Goal: Transaction & Acquisition: Purchase product/service

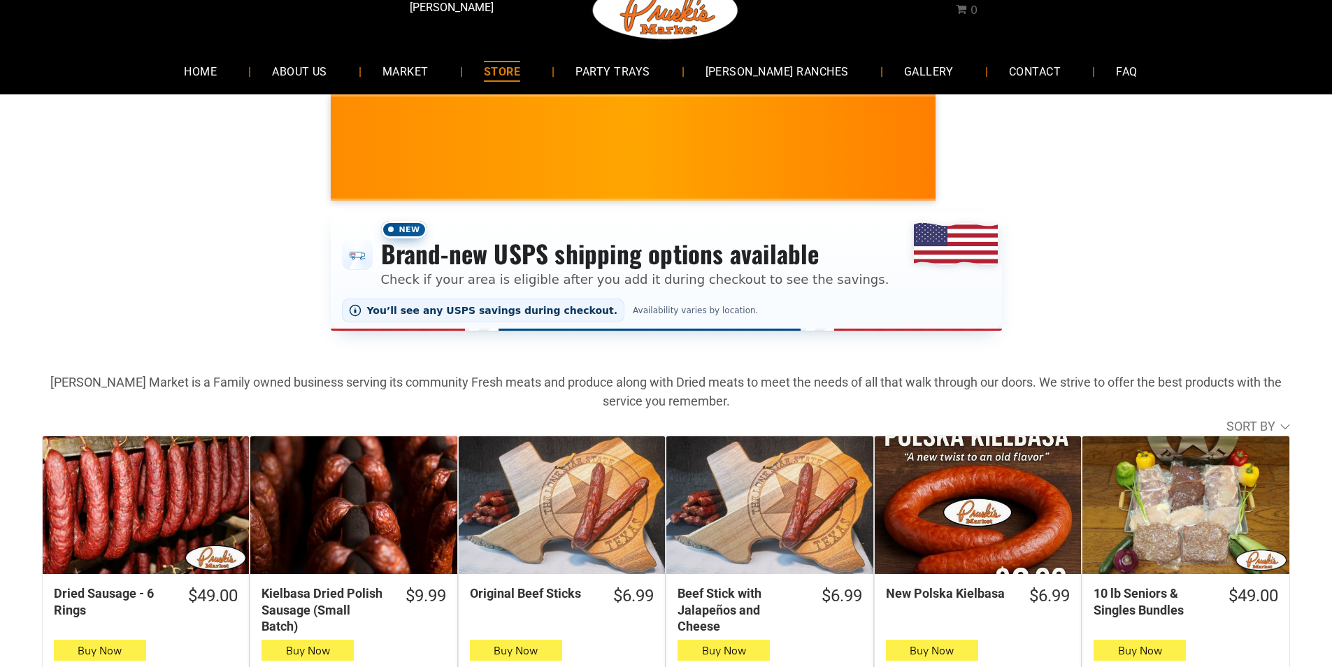
scroll to position [70, 0]
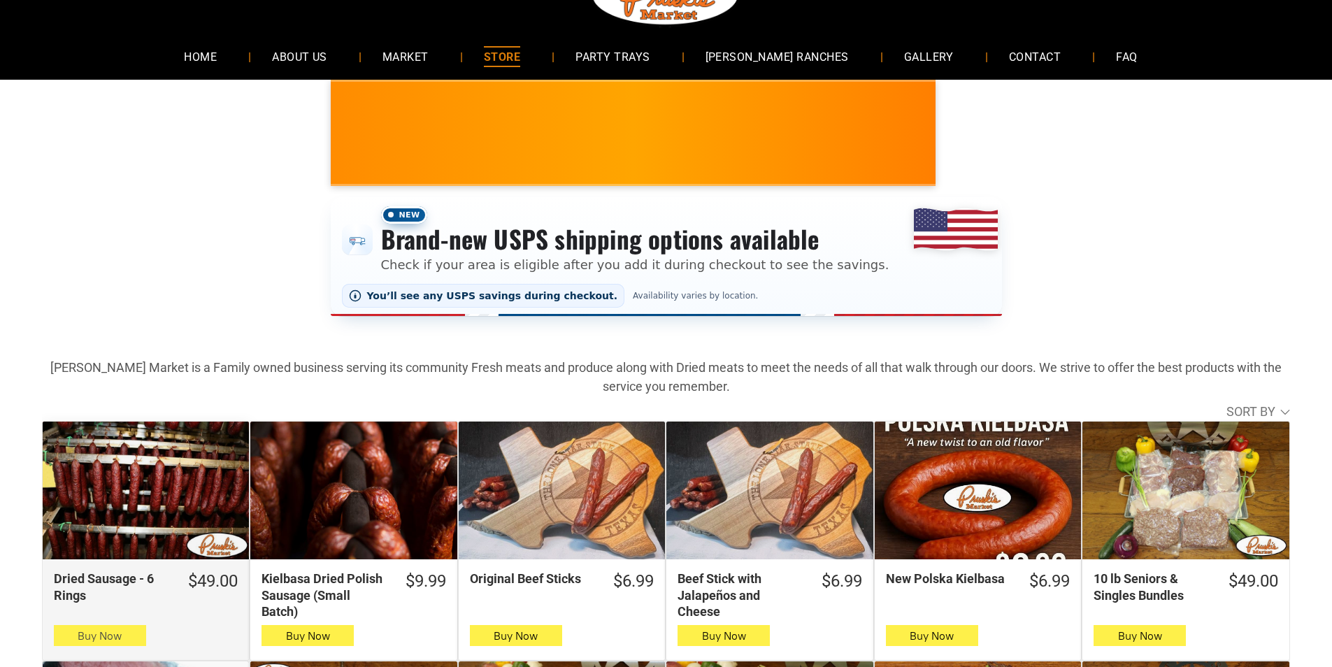
click at [119, 642] on span "Buy Now" at bounding box center [100, 635] width 44 height 13
click at [114, 633] on span "Buy Now" at bounding box center [100, 635] width 44 height 13
click at [127, 635] on button "Buy Now" at bounding box center [100, 635] width 92 height 21
